Goal: Task Accomplishment & Management: Manage account settings

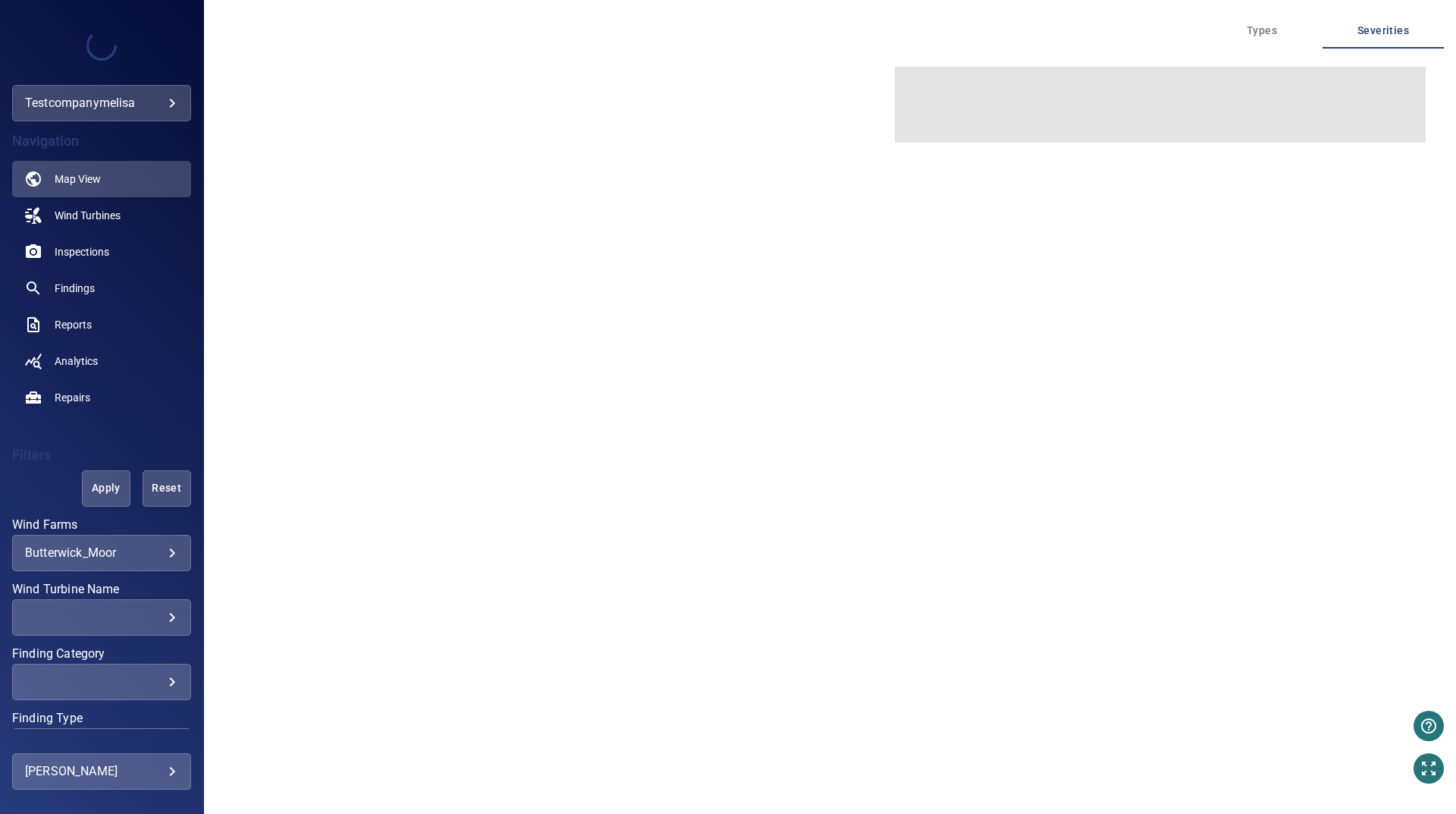
click at [138, 775] on body "**********" at bounding box center [728, 407] width 1456 height 814
click at [302, 701] on link "Company Settings" at bounding box center [295, 700] width 153 height 27
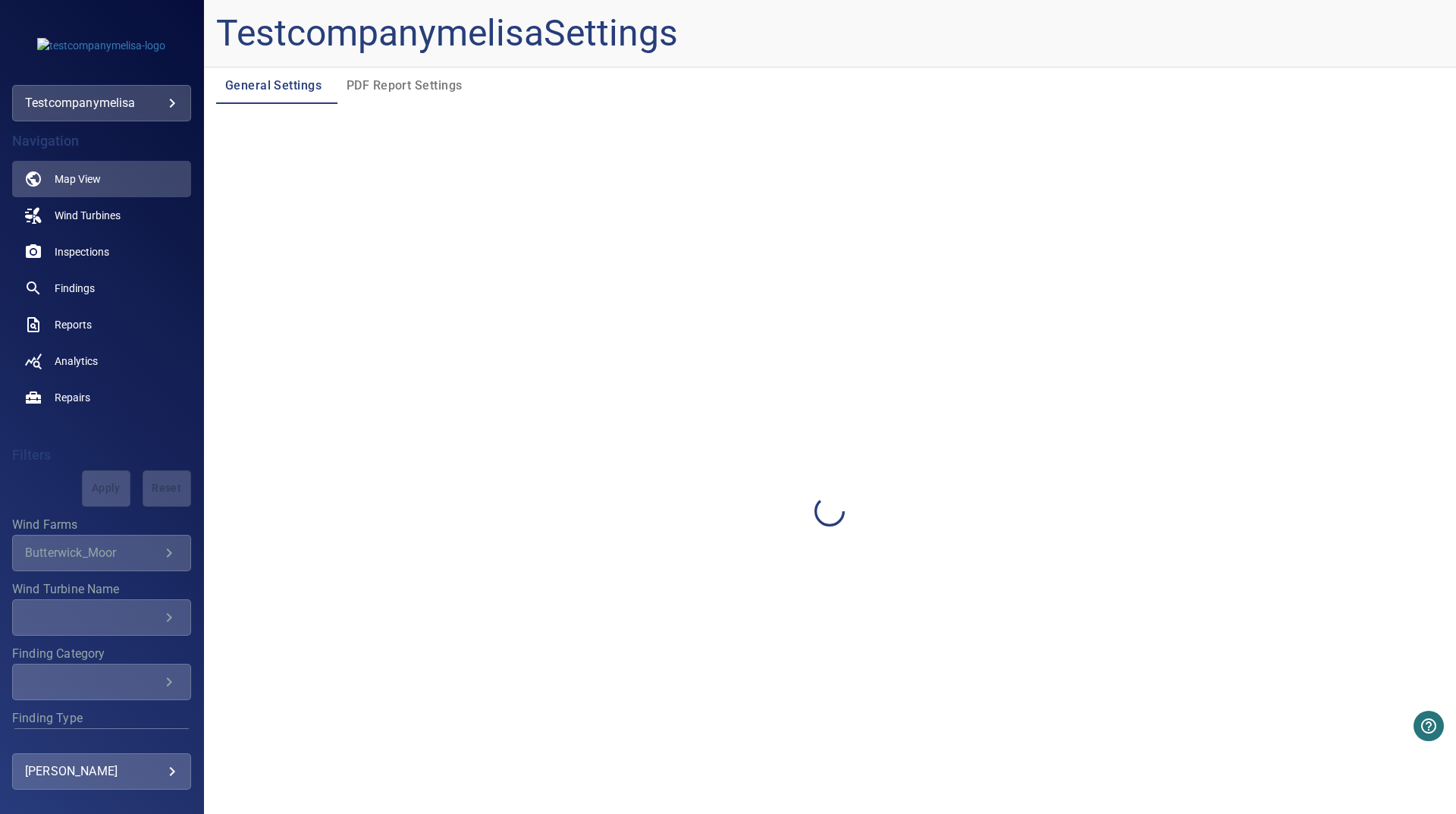
click at [387, 75] on span "PDF Report Settings" at bounding box center [404, 86] width 116 height 21
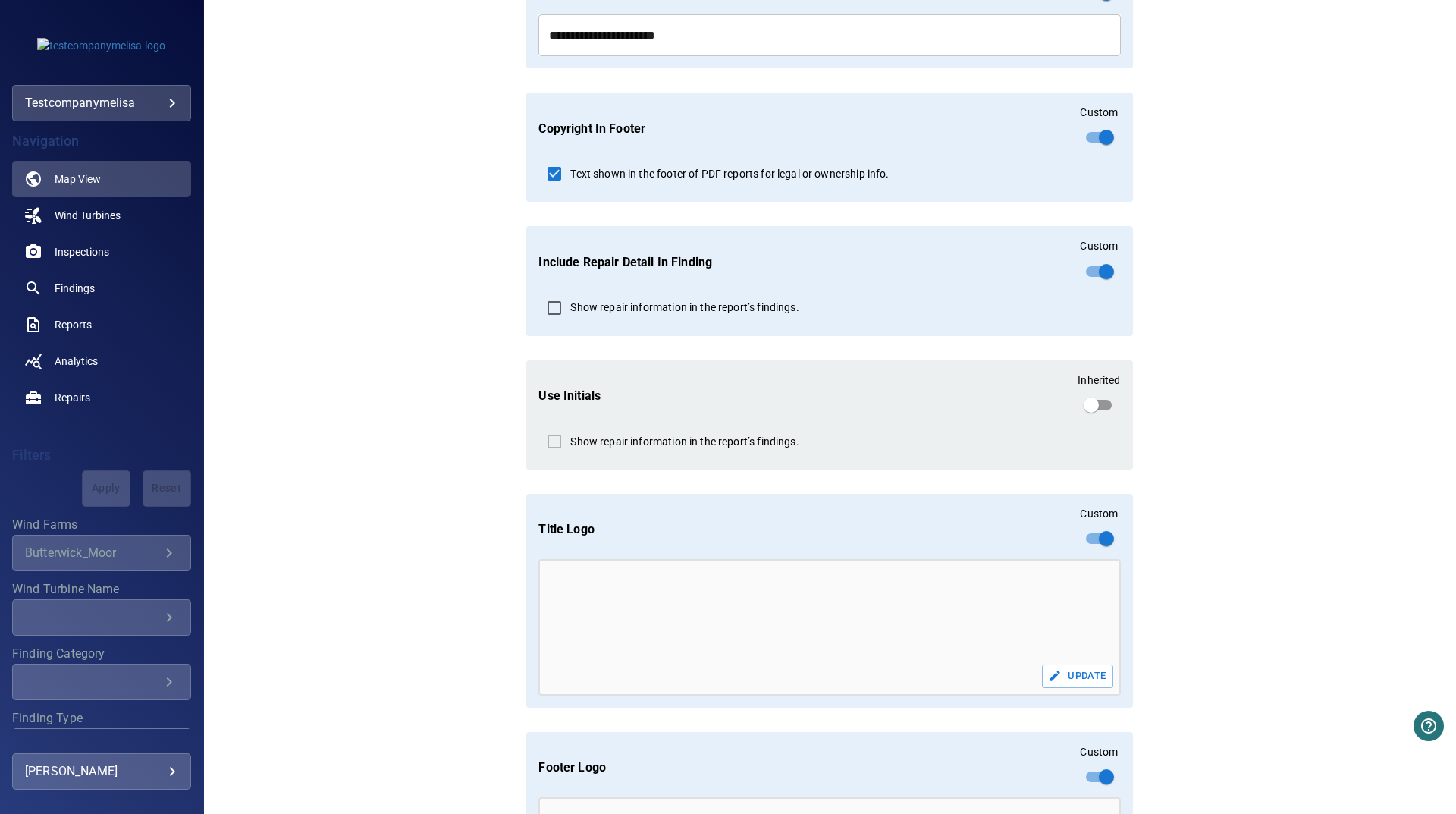
scroll to position [725, 0]
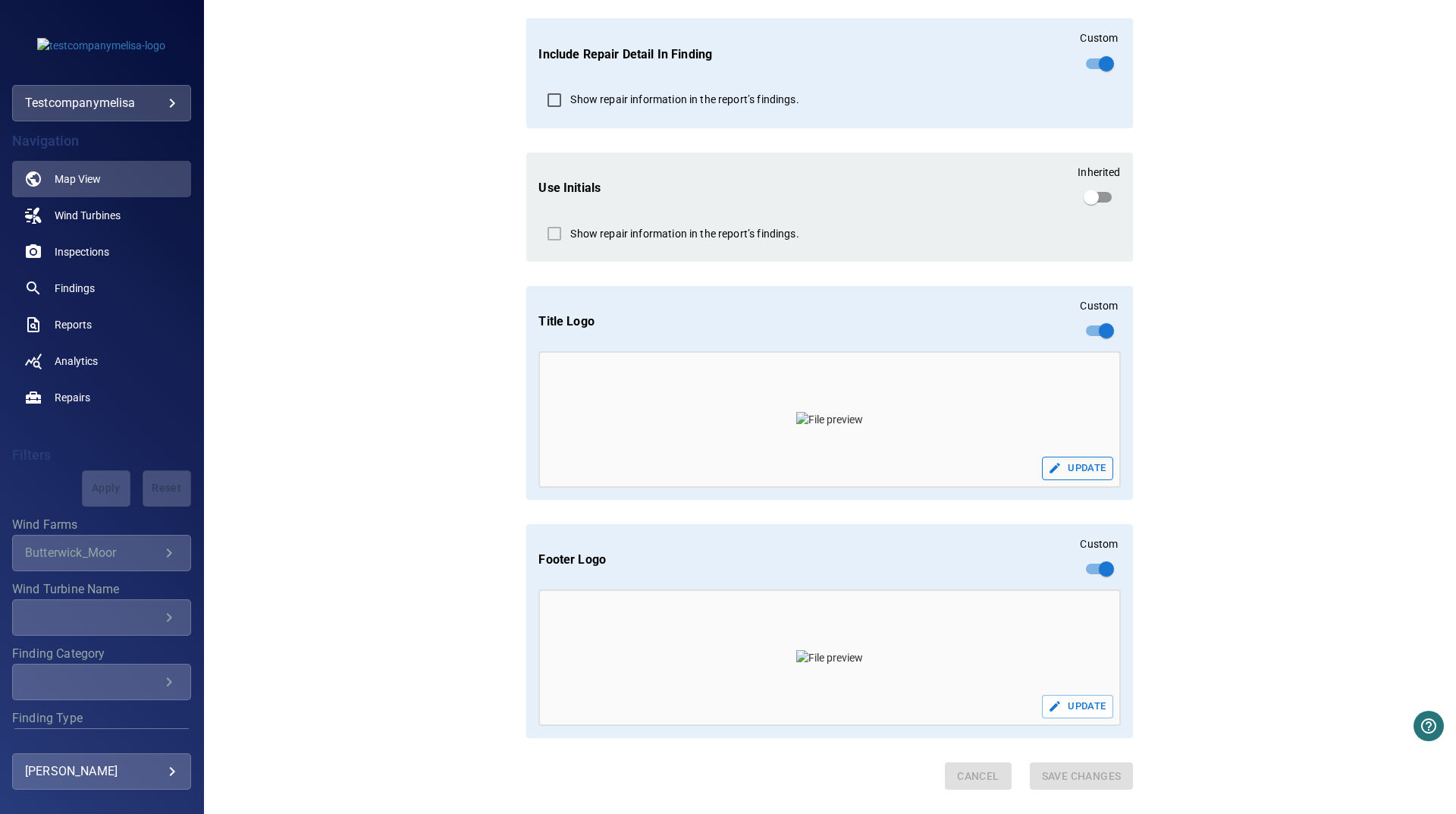
click at [1072, 470] on button "Update" at bounding box center [1078, 468] width 71 height 23
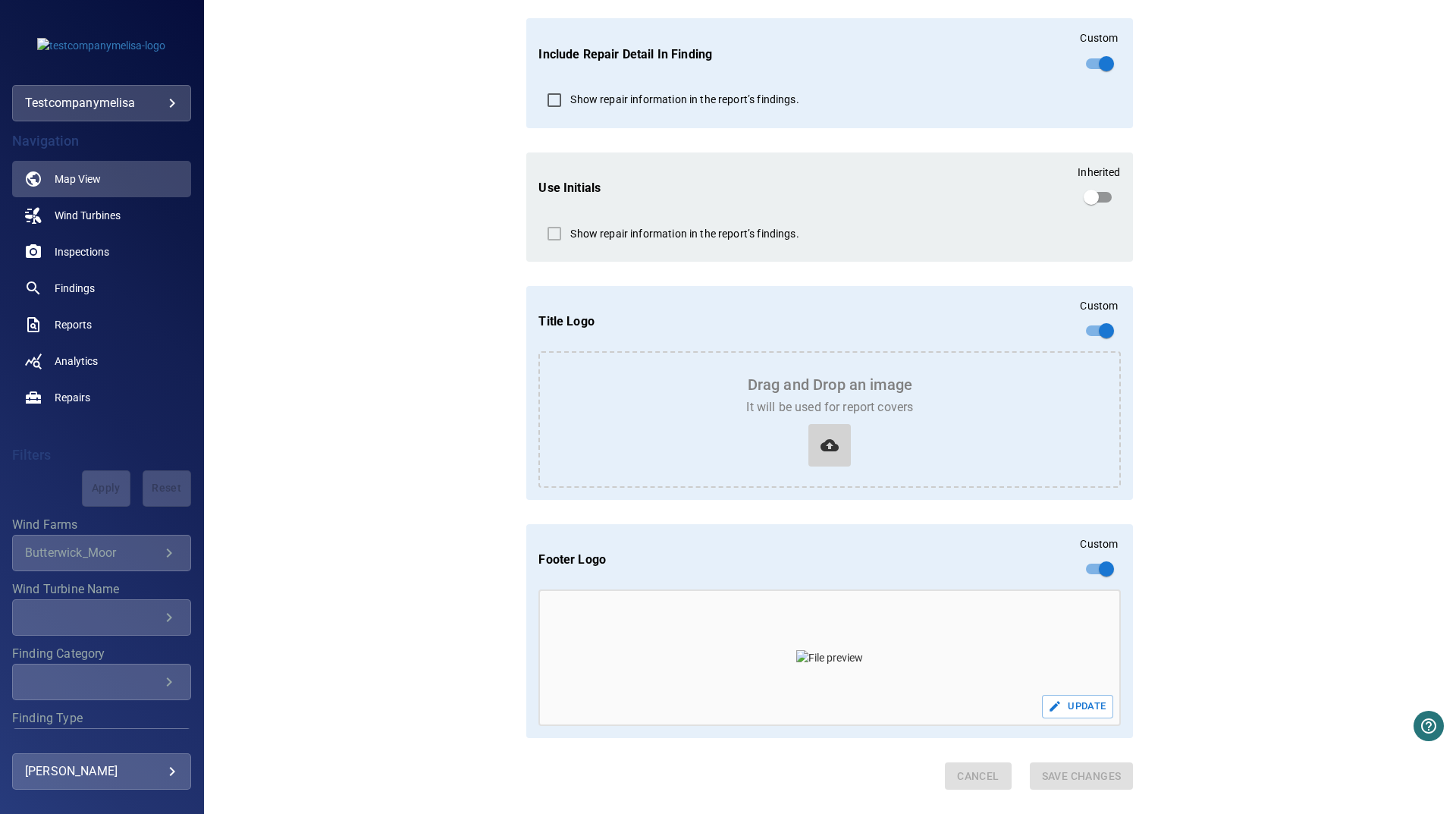
click at [815, 455] on span at bounding box center [829, 444] width 30 height 30
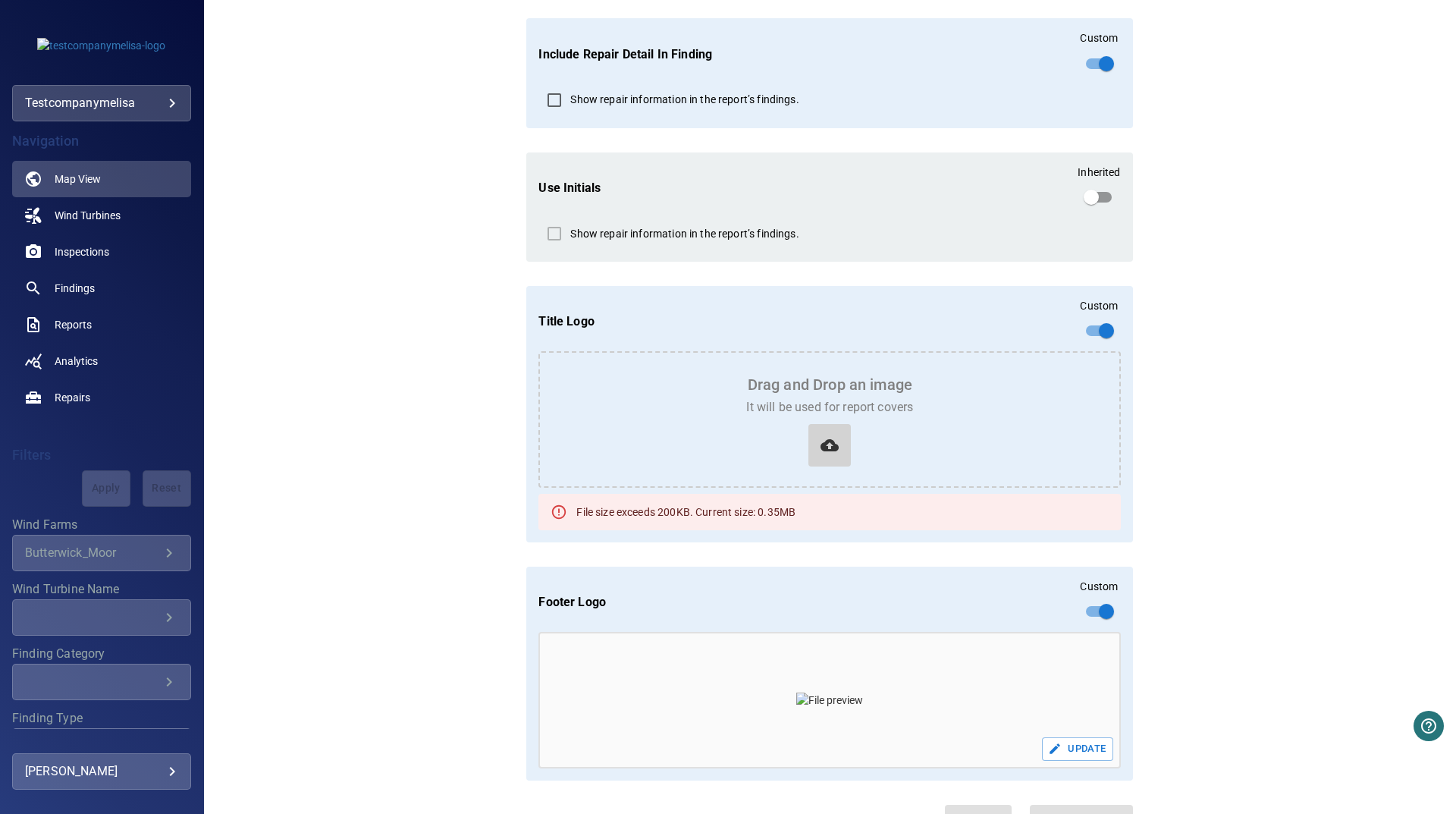
drag, startPoint x: 791, startPoint y: 432, endPoint x: 799, endPoint y: 432, distance: 8.0
click at [793, 430] on div "Drag and Drop an image It will be used for report covers" at bounding box center [829, 420] width 583 height 137
click at [820, 442] on icon at bounding box center [829, 445] width 18 height 18
